Goal: Obtain resource: Obtain resource

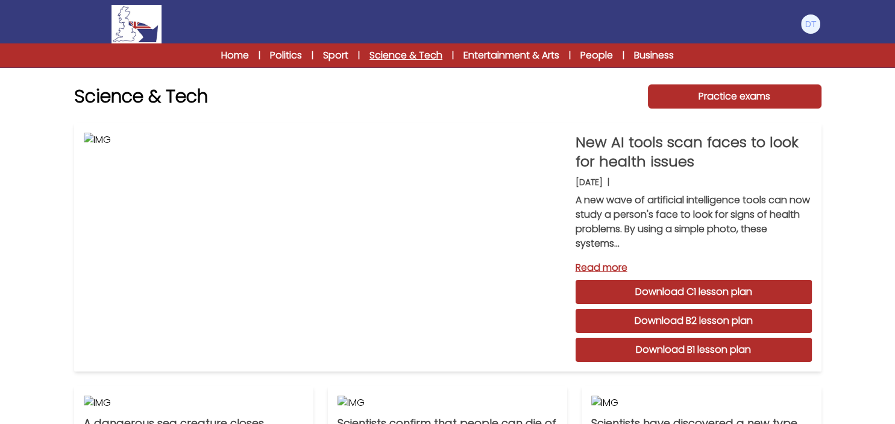
click at [373, 54] on link "Science & Tech" at bounding box center [405, 55] width 73 height 14
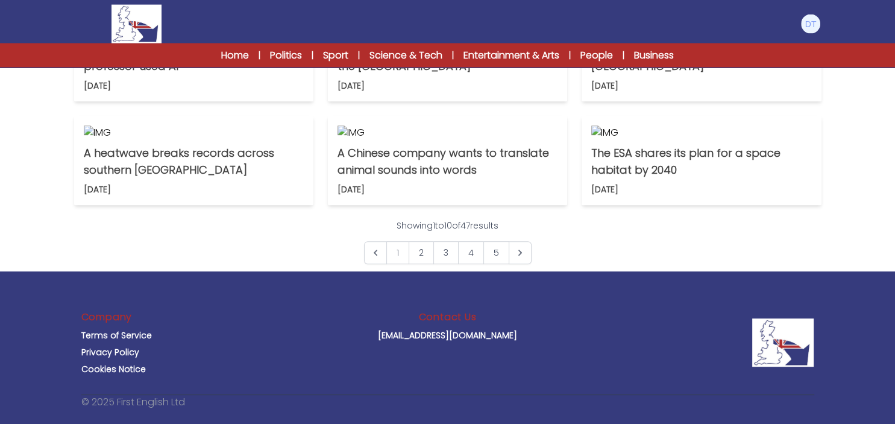
scroll to position [445, 0]
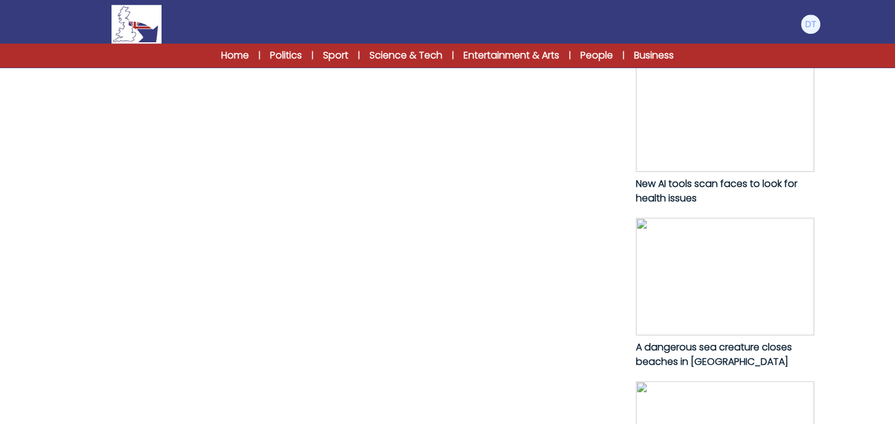
scroll to position [636, 0]
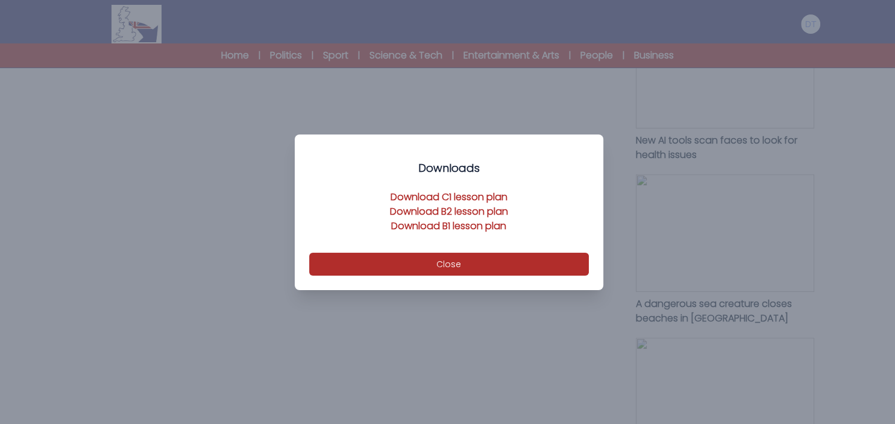
click at [490, 223] on link "Download B1 lesson plan" at bounding box center [448, 226] width 115 height 14
click at [478, 207] on link "Download B2 lesson plan" at bounding box center [449, 211] width 118 height 14
click at [462, 195] on link "Download C1 lesson plan" at bounding box center [448, 197] width 117 height 14
click at [174, 119] on div at bounding box center [447, 212] width 895 height 424
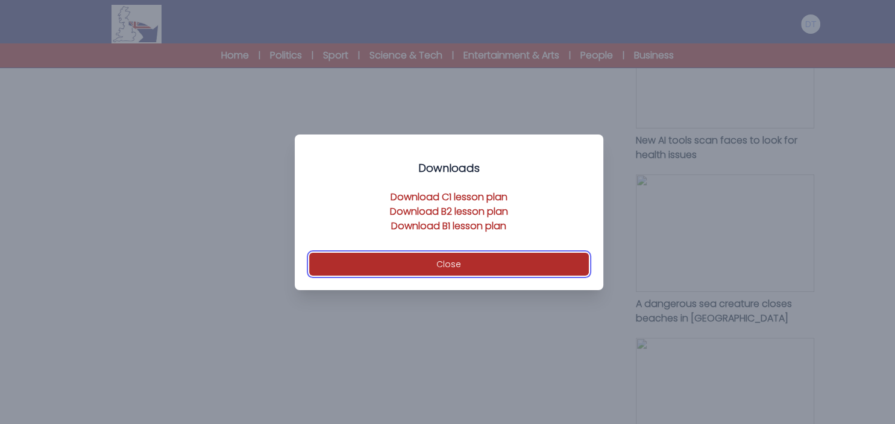
click at [359, 255] on button "Close" at bounding box center [449, 263] width 280 height 23
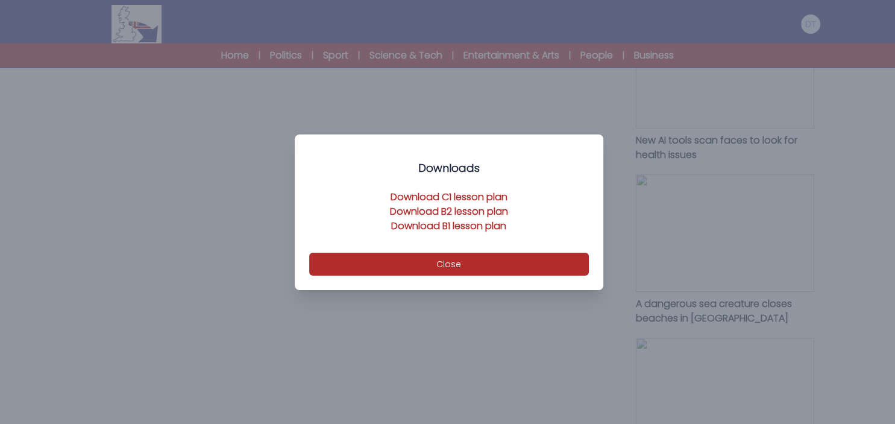
scroll to position [0, 0]
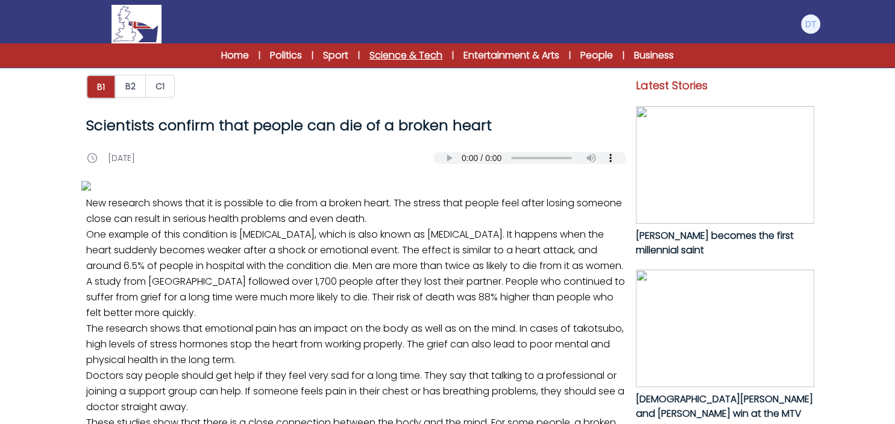
click at [385, 54] on link "Science & Tech" at bounding box center [405, 55] width 73 height 14
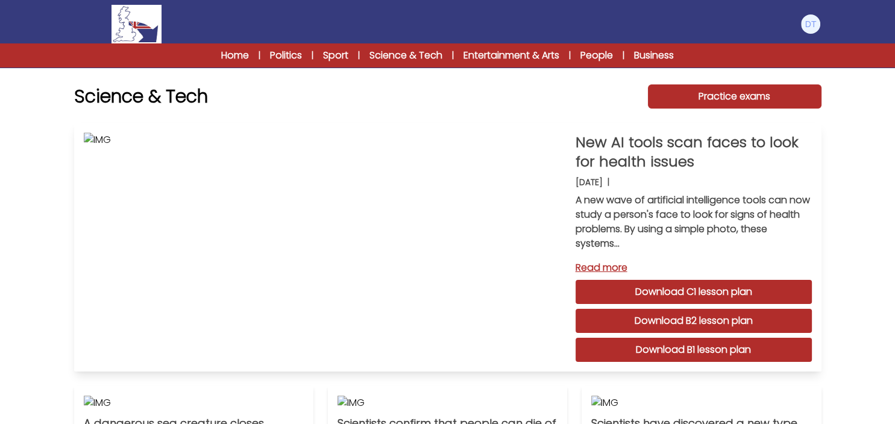
click at [710, 318] on link "Download B2 lesson plan" at bounding box center [693, 321] width 236 height 24
click at [684, 290] on link "Download C1 lesson plan" at bounding box center [693, 292] width 236 height 24
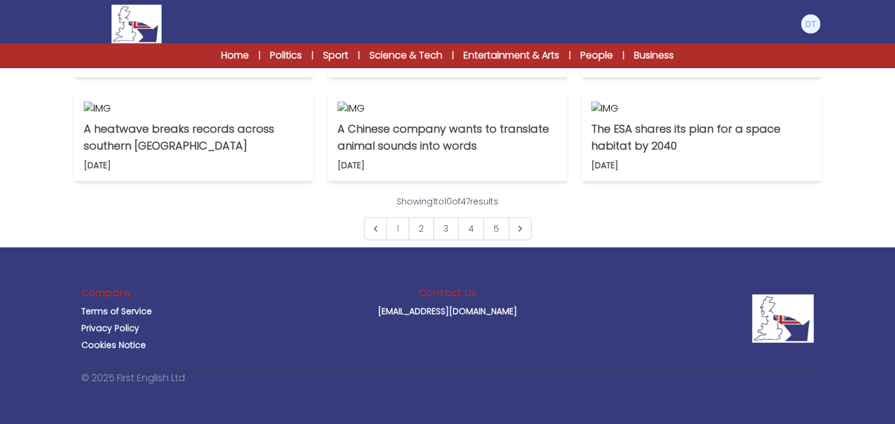
scroll to position [954, 0]
click at [423, 240] on link "2" at bounding box center [421, 228] width 25 height 23
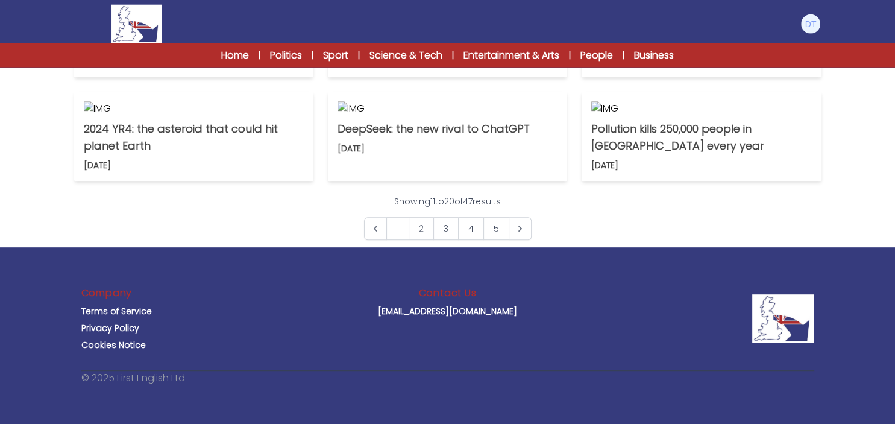
scroll to position [891, 0]
click at [445, 240] on link "3" at bounding box center [445, 228] width 25 height 23
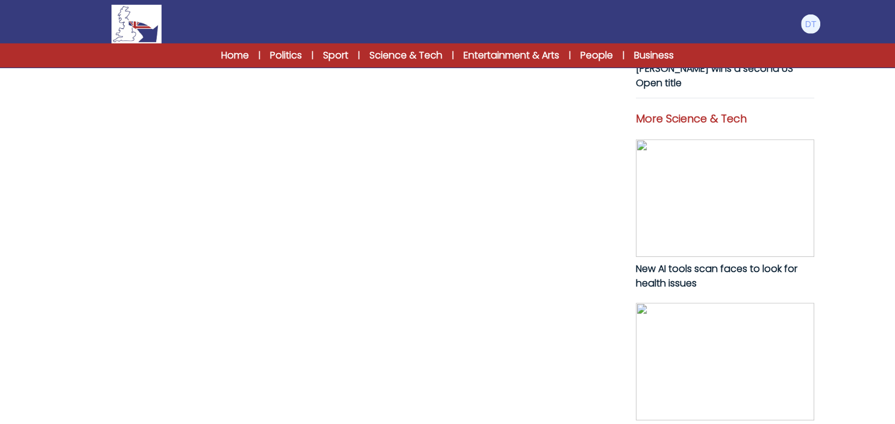
scroll to position [509, 0]
click at [762, 349] on img at bounding box center [725, 360] width 178 height 117
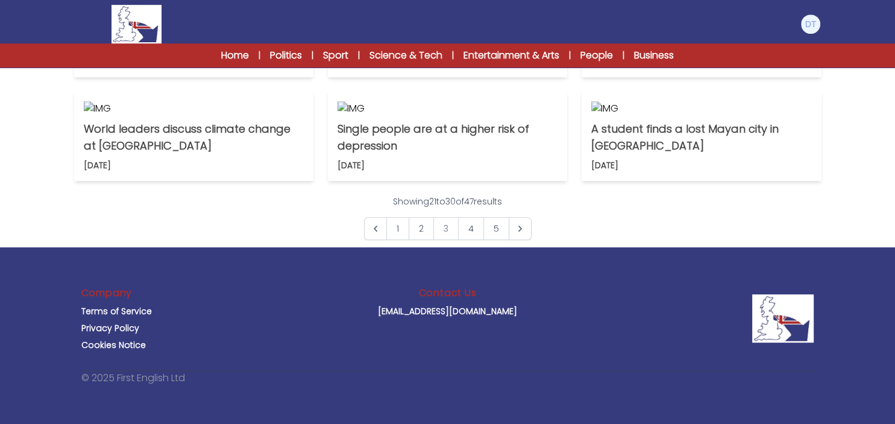
scroll to position [891, 0]
click at [465, 240] on link "4" at bounding box center [471, 228] width 26 height 23
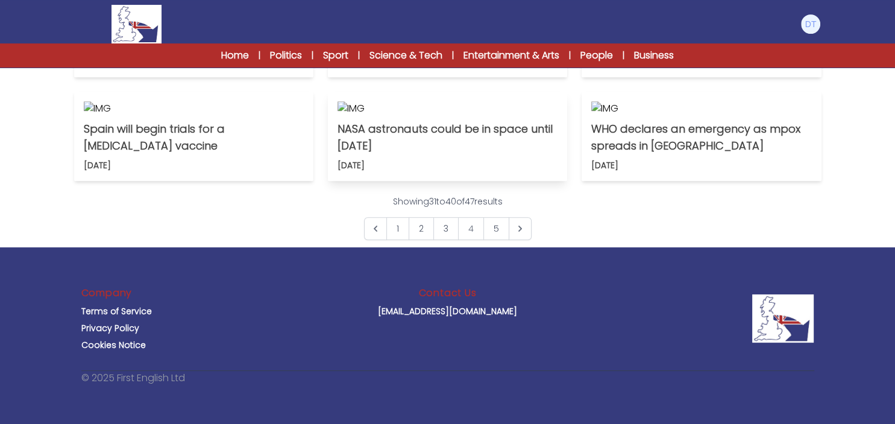
scroll to position [954, 0]
click at [500, 240] on link "5" at bounding box center [496, 228] width 26 height 23
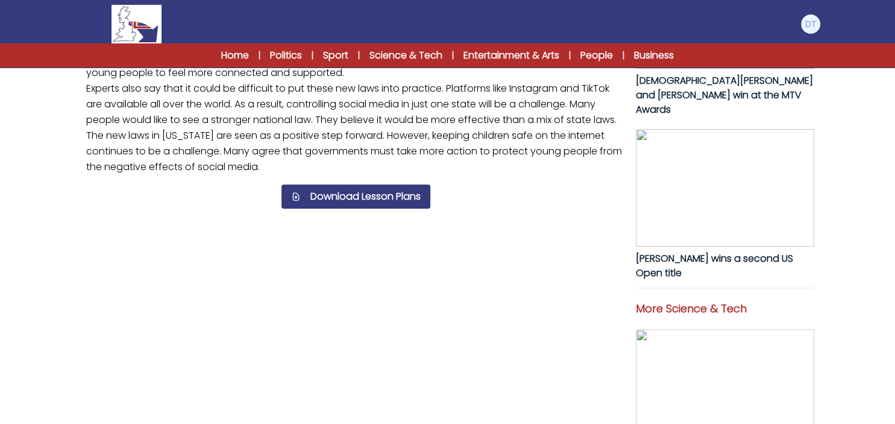
scroll to position [572, 0]
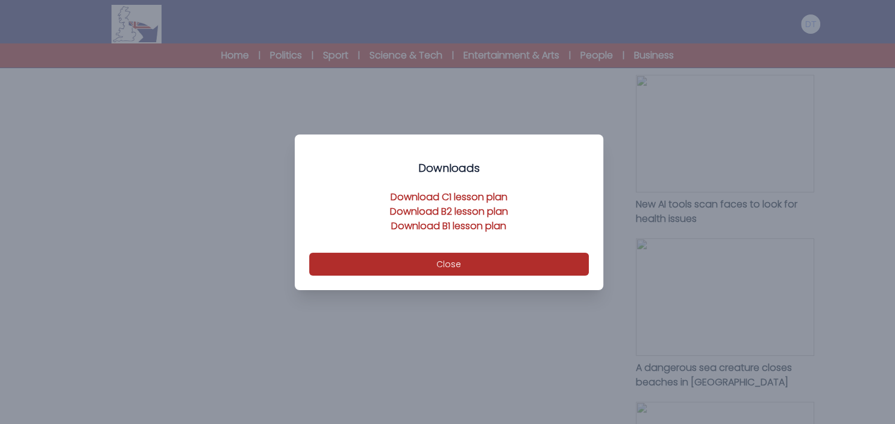
click at [442, 223] on link "Download B1 lesson plan" at bounding box center [448, 226] width 115 height 14
click at [406, 211] on link "Download B2 lesson plan" at bounding box center [449, 211] width 118 height 14
click at [445, 194] on link "Download C1 lesson plan" at bounding box center [448, 197] width 117 height 14
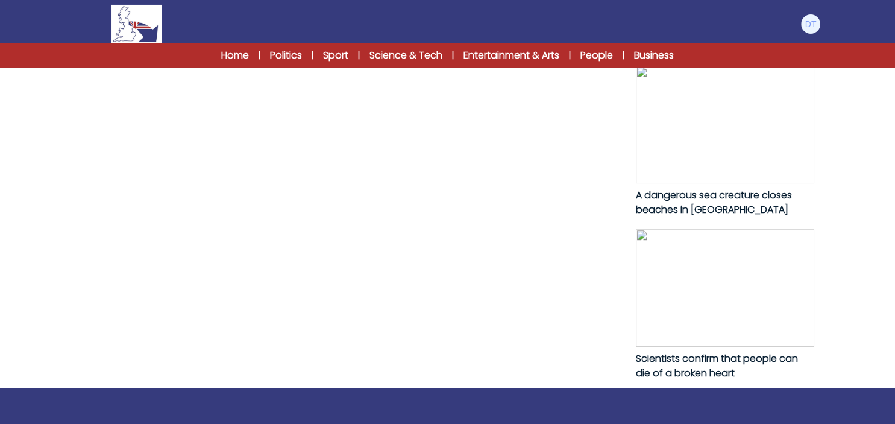
scroll to position [763, 0]
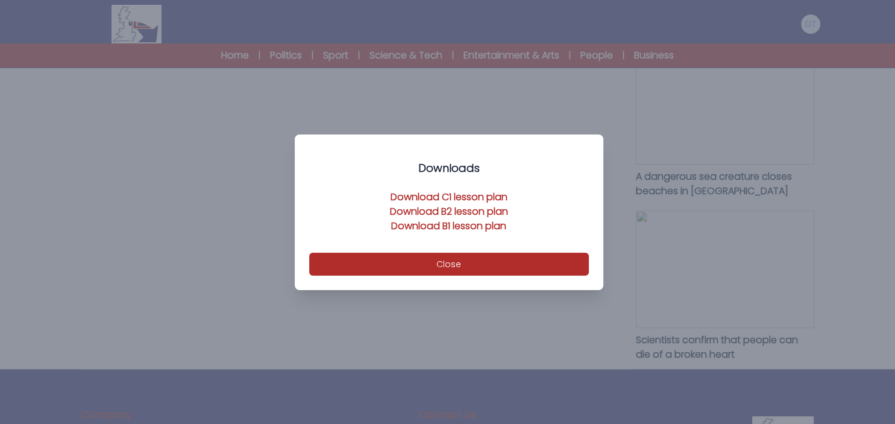
click at [404, 224] on link "Download B1 lesson plan" at bounding box center [448, 226] width 115 height 14
click at [399, 208] on link "Download B2 lesson plan" at bounding box center [449, 211] width 118 height 14
click at [457, 196] on link "Download C1 lesson plan" at bounding box center [448, 197] width 117 height 14
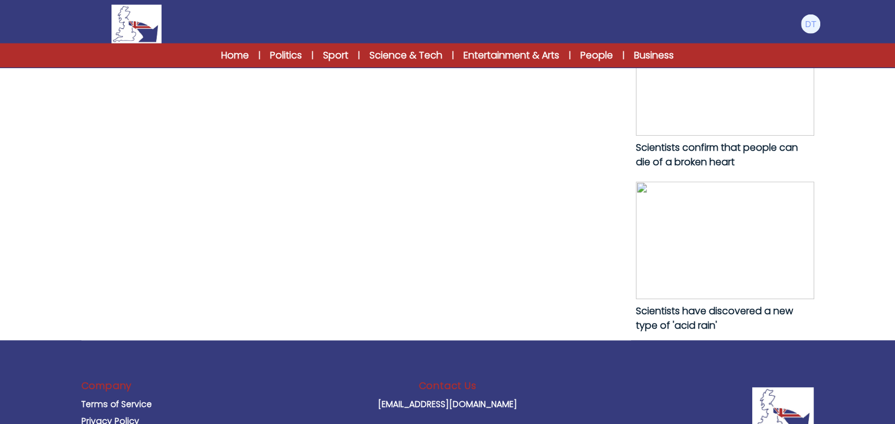
scroll to position [827, 0]
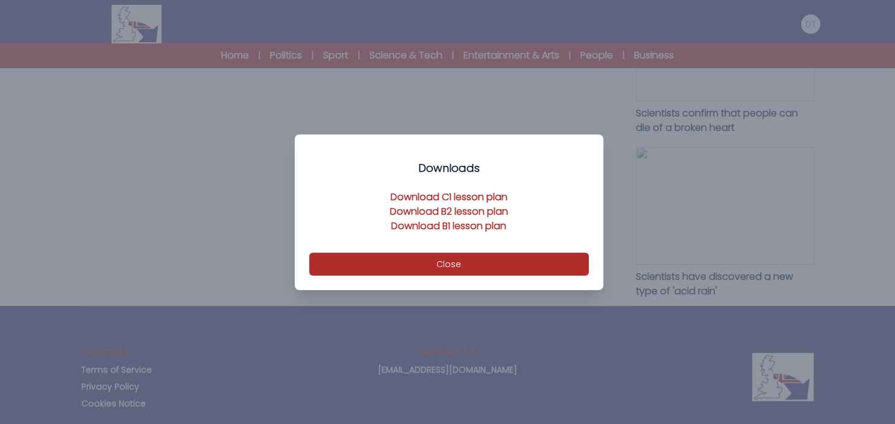
click at [448, 225] on link "Download B1 lesson plan" at bounding box center [448, 226] width 115 height 14
click at [421, 208] on link "Download B2 lesson plan" at bounding box center [449, 211] width 118 height 14
click at [428, 195] on link "Download C1 lesson plan" at bounding box center [448, 197] width 117 height 14
